Goal: Information Seeking & Learning: Learn about a topic

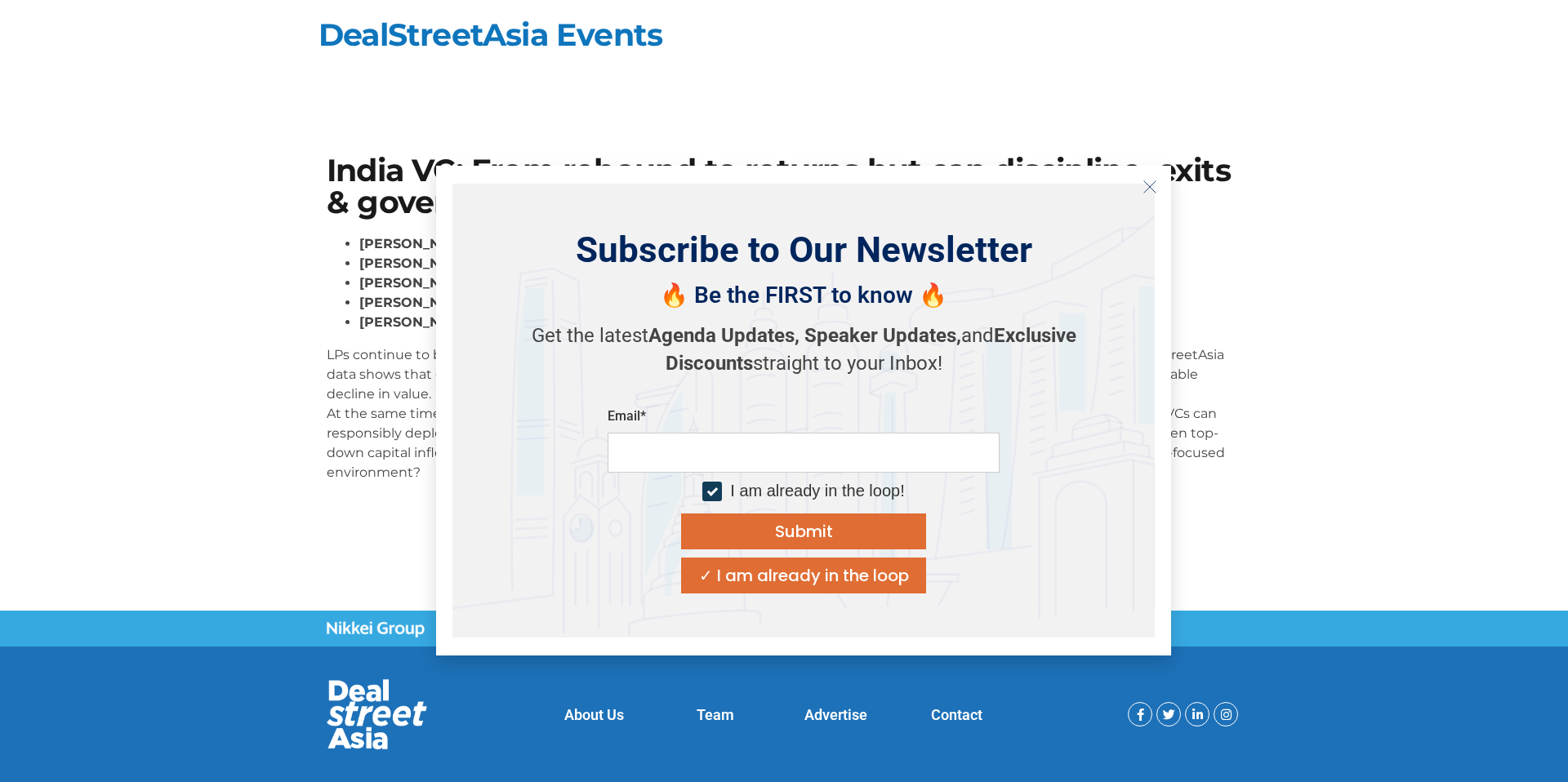
click at [1143, 192] on icon "Close" at bounding box center [1149, 186] width 14 height 14
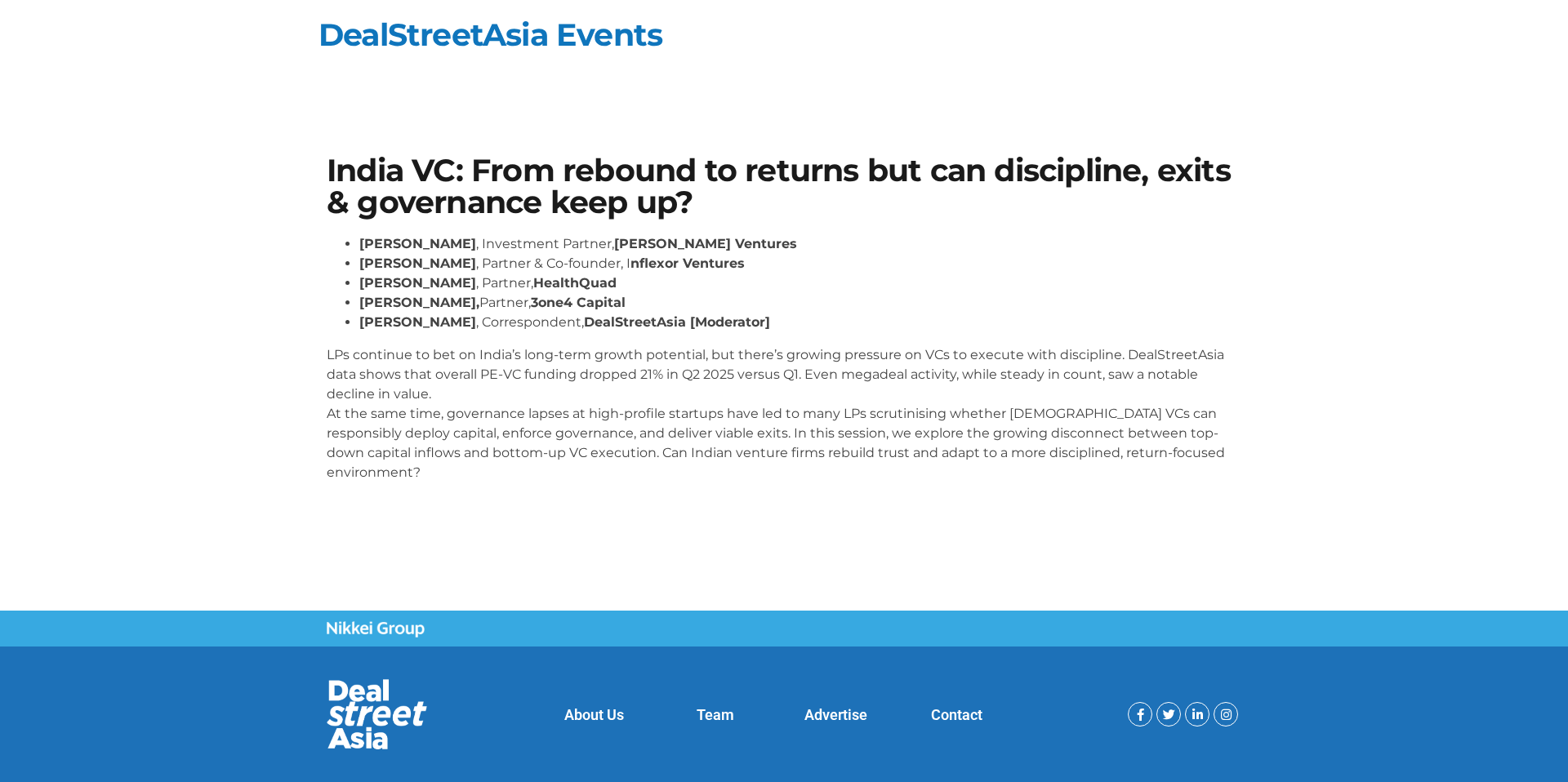
click at [179, 280] on section "India VC: From rebound to returns but can discipline, exits & governance keep u…" at bounding box center [784, 325] width 1568 height 439
click at [358, 239] on ul "[PERSON_NAME] , Investment Partner, [PERSON_NAME] Ventures [PERSON_NAME] , Part…" at bounding box center [784, 283] width 915 height 98
drag, startPoint x: 704, startPoint y: 240, endPoint x: 596, endPoint y: 240, distance: 108.0
click at [614, 240] on strong "[PERSON_NAME] Ventures" at bounding box center [705, 243] width 183 height 15
copy strong "[PERSON_NAME] Ventures"
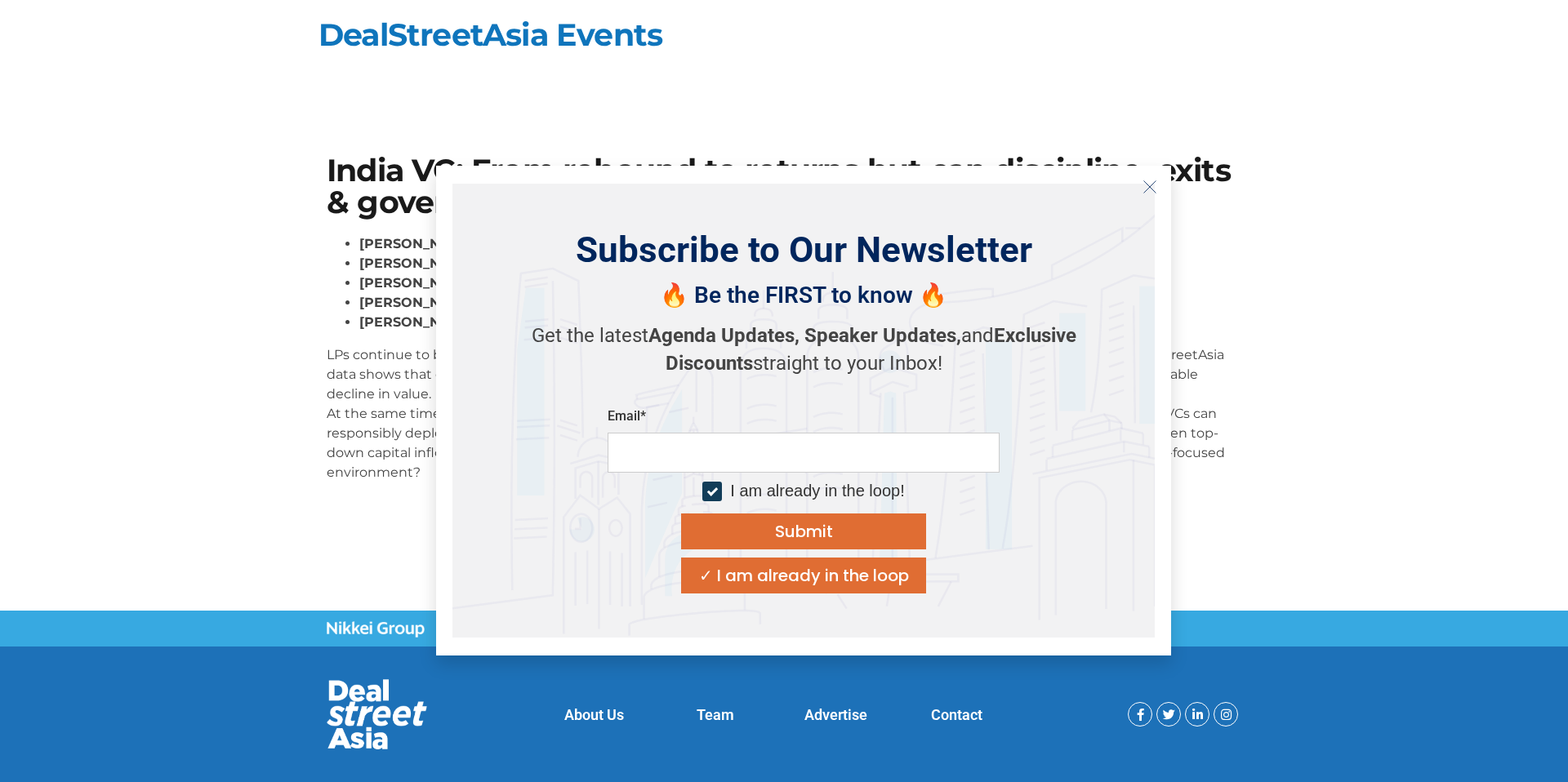
click at [1155, 188] on icon "Close" at bounding box center [1149, 186] width 14 height 14
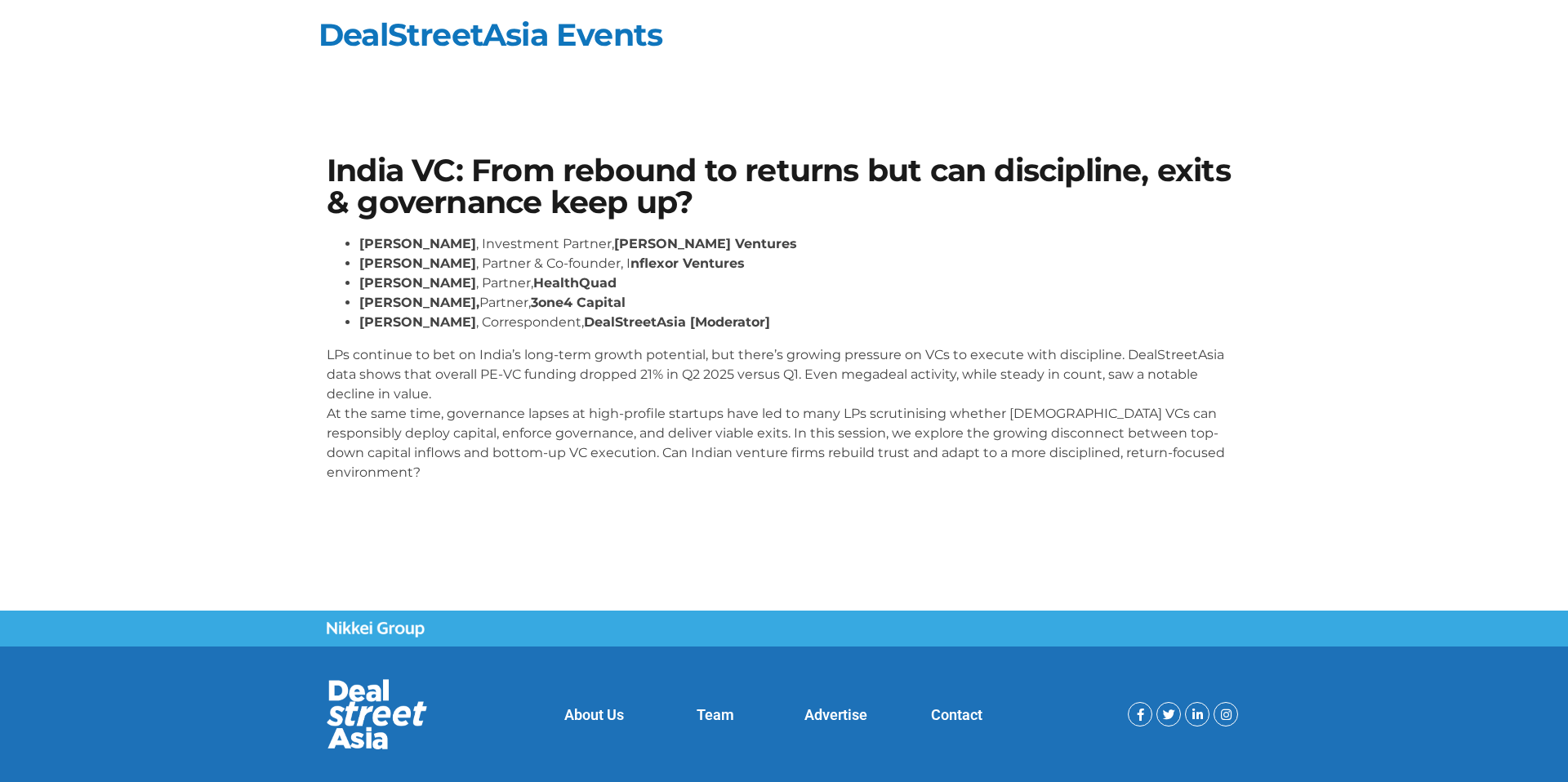
click at [323, 321] on div "India VC: From rebound to returns but can discipline, exits & governance keep u…" at bounding box center [784, 326] width 931 height 357
drag, startPoint x: 771, startPoint y: 255, endPoint x: 630, endPoint y: 257, distance: 141.0
click at [630, 257] on li "[PERSON_NAME] , Partner & Co-founder, I nflexor Ventures" at bounding box center [801, 263] width 883 height 19
copy li "I nflexor Ventures"
drag, startPoint x: 621, startPoint y: 283, endPoint x: 523, endPoint y: 277, distance: 98.2
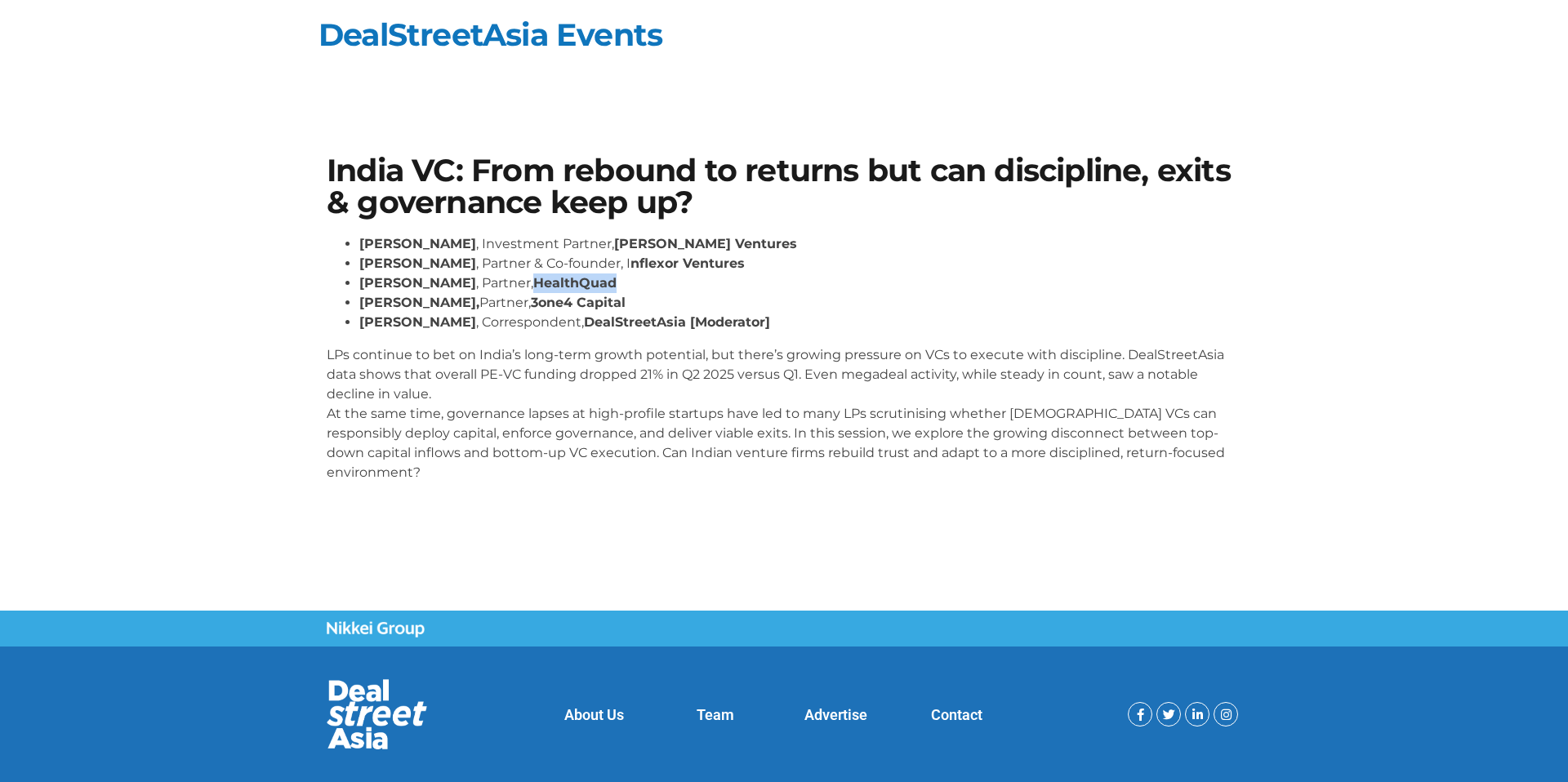
click at [524, 278] on li "[PERSON_NAME] , Partner, HealthQuad" at bounding box center [801, 283] width 883 height 19
copy strong "HealthQuad"
click at [503, 396] on p "LPs continue to bet on India’s long-term growth potential, but there’s growing …" at bounding box center [784, 413] width 915 height 137
click at [268, 428] on section "India VC: From rebound to returns but can discipline, exits & governance keep u…" at bounding box center [784, 325] width 1568 height 439
drag, startPoint x: 648, startPoint y: 298, endPoint x: 546, endPoint y: 298, distance: 102.0
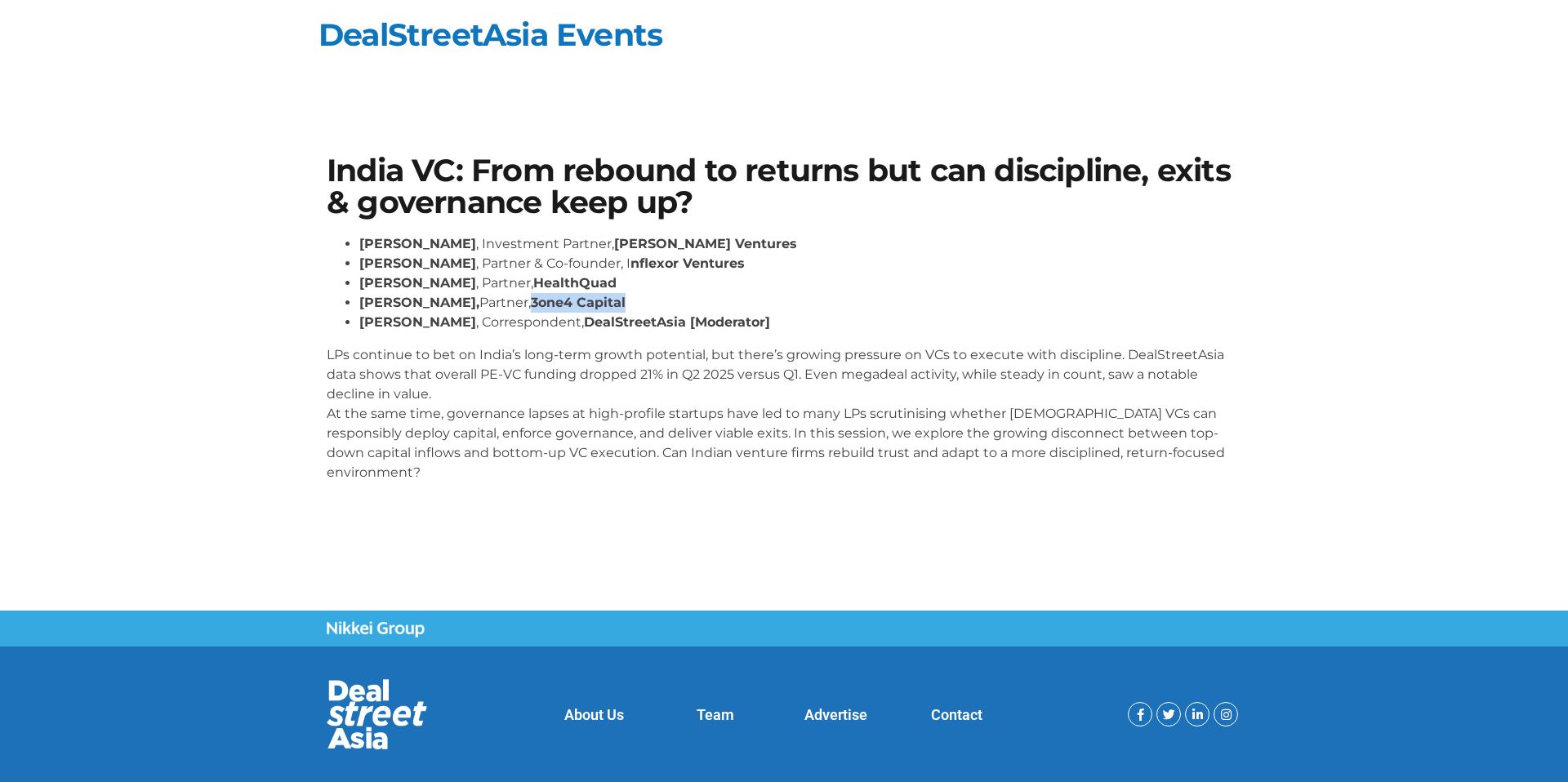
click at [546, 298] on li "[PERSON_NAME], Partner, 3one4 Capital" at bounding box center [801, 302] width 883 height 19
copy strong "3one4 Capital"
click at [147, 338] on section "India VC: From rebound to returns but can discipline, exits & governance keep u…" at bounding box center [784, 325] width 1568 height 439
click at [207, 424] on section "India VC: From rebound to returns but can discipline, exits & governance keep u…" at bounding box center [784, 325] width 1568 height 439
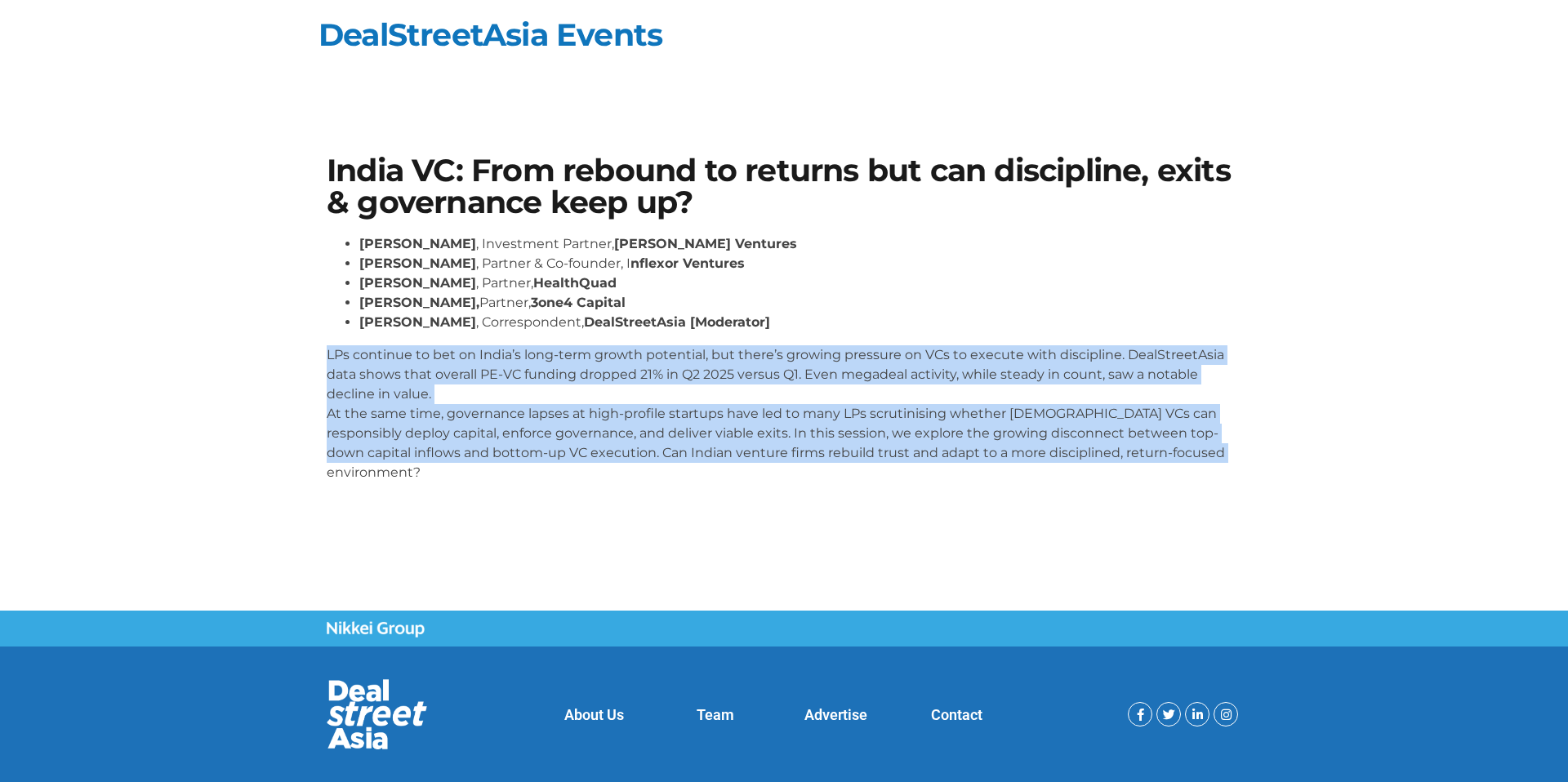
drag, startPoint x: 320, startPoint y: 351, endPoint x: 318, endPoint y: 466, distance: 115.0
click at [318, 466] on div "India VC: From rebound to returns but can discipline, exits & governance keep u…" at bounding box center [784, 326] width 931 height 357
copy p "LPs continue to bet on India’s long-term growth potential, but there’s growing …"
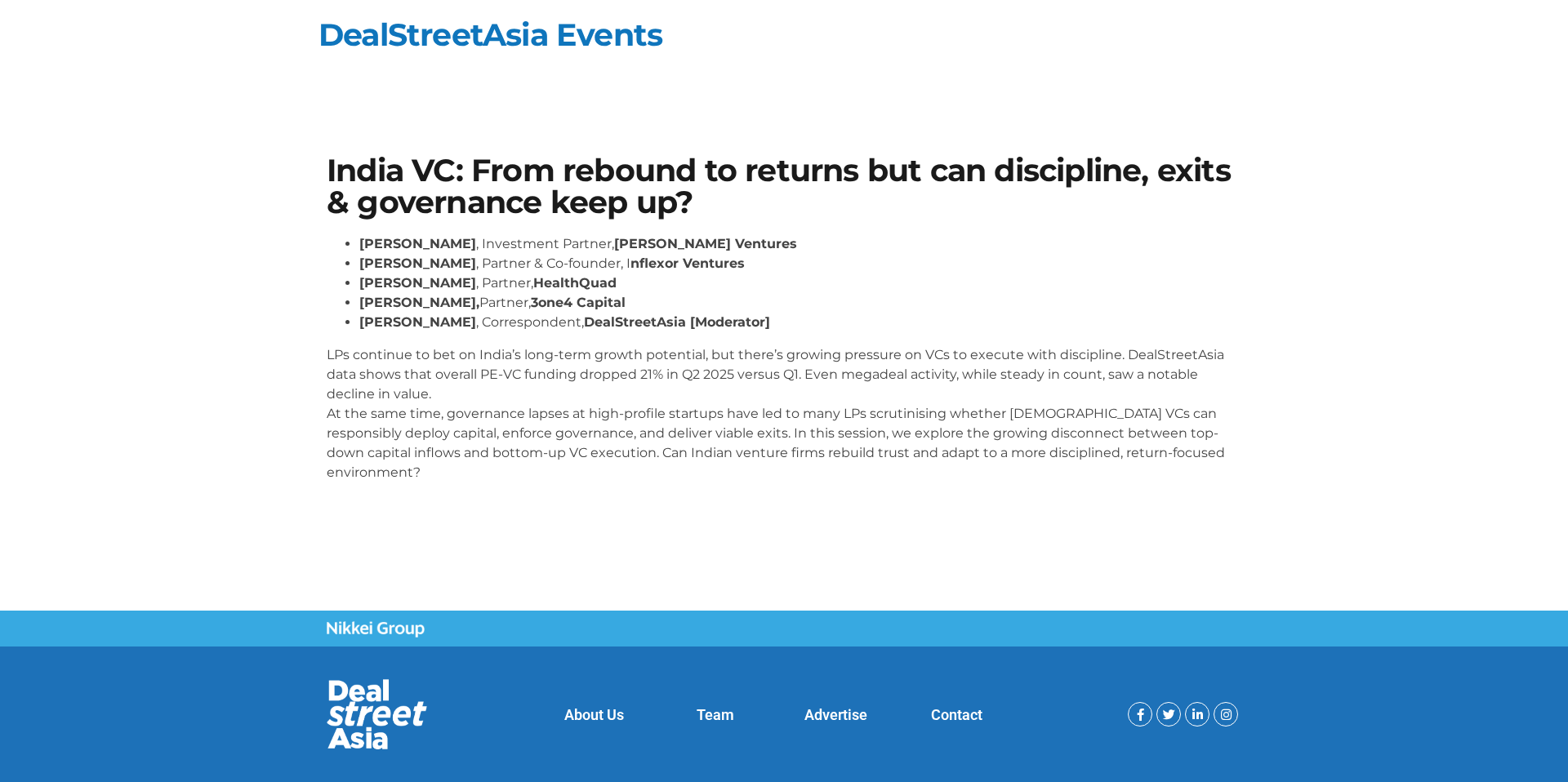
click at [248, 253] on section "India VC: From rebound to returns but can discipline, exits & governance keep u…" at bounding box center [784, 325] width 1568 height 439
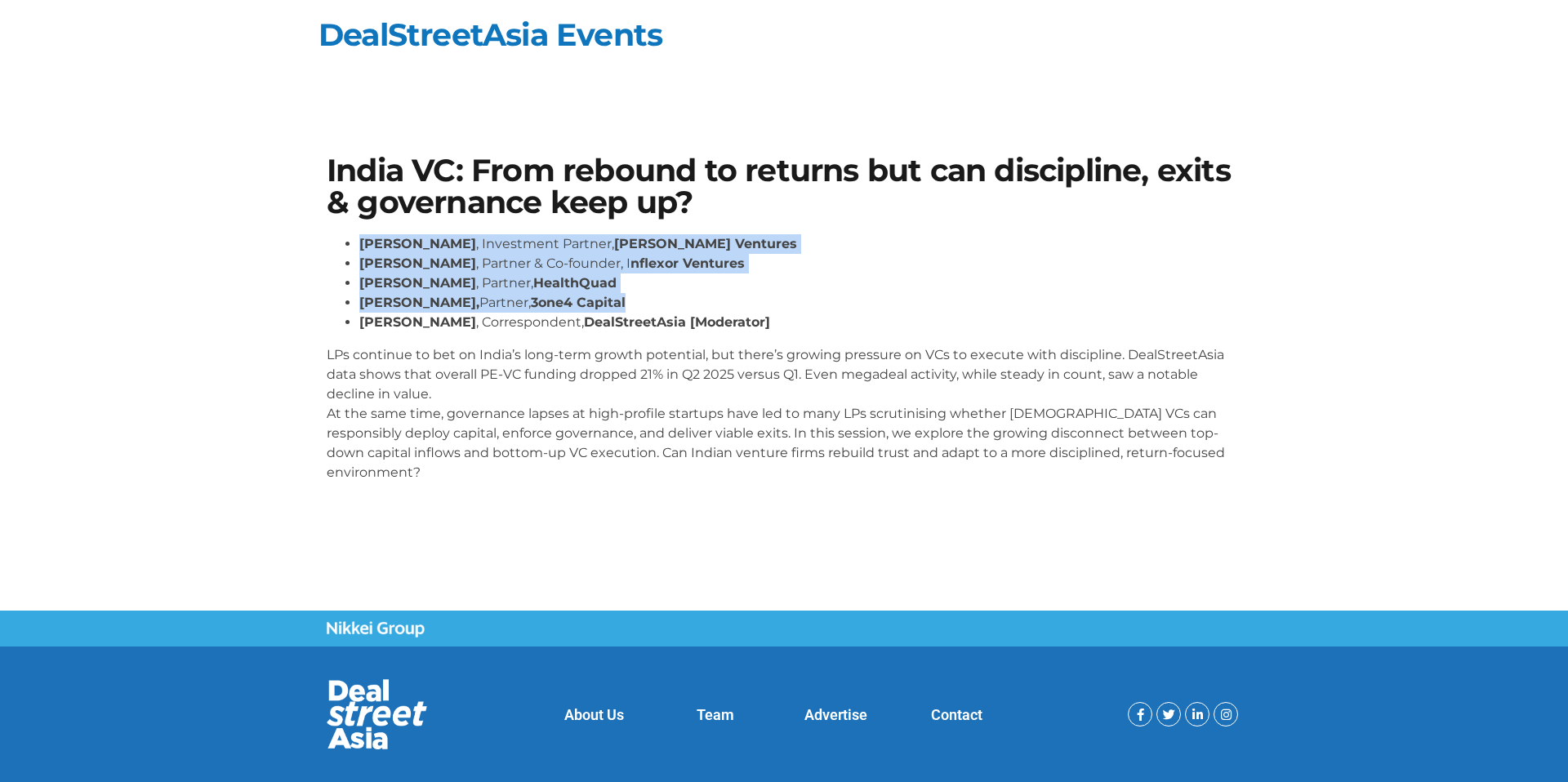
drag, startPoint x: 358, startPoint y: 239, endPoint x: 732, endPoint y: 304, distance: 379.6
click at [732, 304] on ul "[PERSON_NAME] , Investment Partner, [PERSON_NAME] Ventures [PERSON_NAME] , Part…" at bounding box center [784, 283] width 915 height 98
copy ul "[PERSON_NAME] , Investment Partner, [PERSON_NAME] Ventures [PERSON_NAME] , Part…"
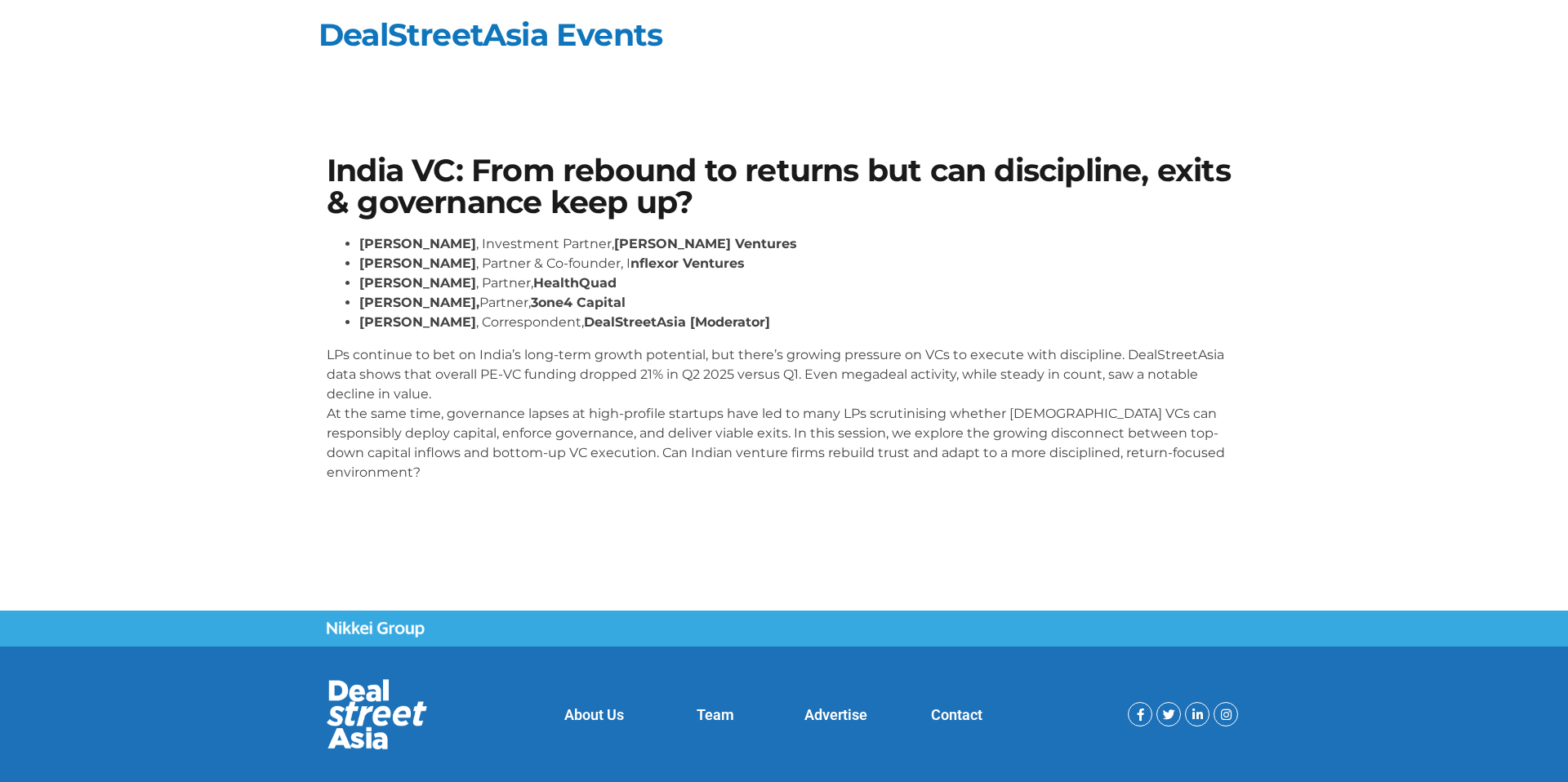
click at [250, 116] on section "India VC: From rebound to returns but can discipline, exits & governance keep u…" at bounding box center [784, 325] width 1568 height 439
click at [580, 455] on p "LPs continue to bet on India’s long-term growth potential, but there’s growing …" at bounding box center [784, 413] width 915 height 137
